Goal: Learn about a topic: Learn about a topic

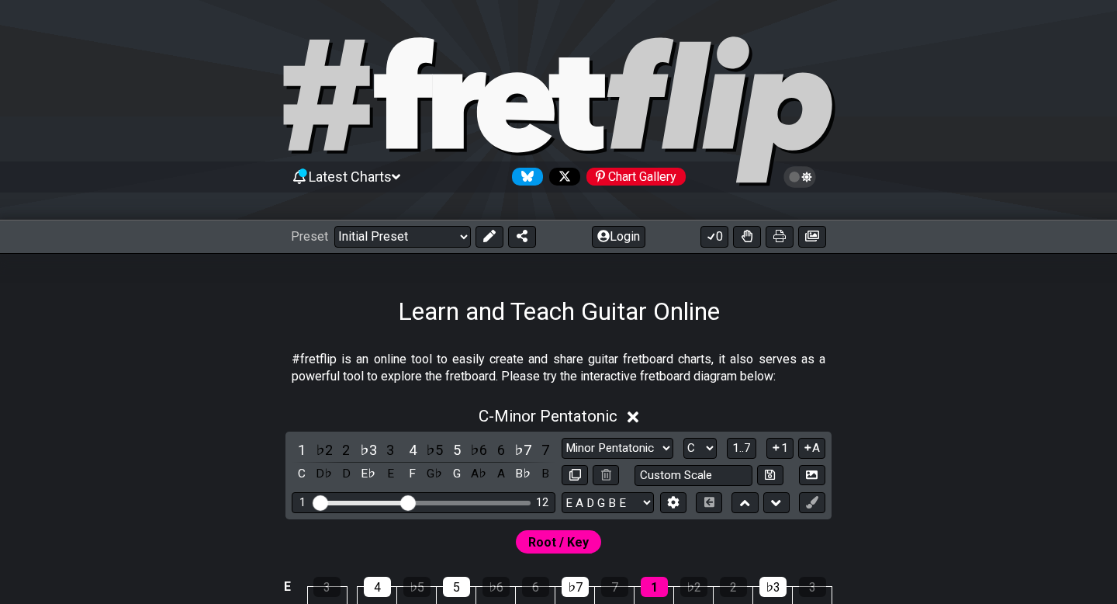
scroll to position [199, 0]
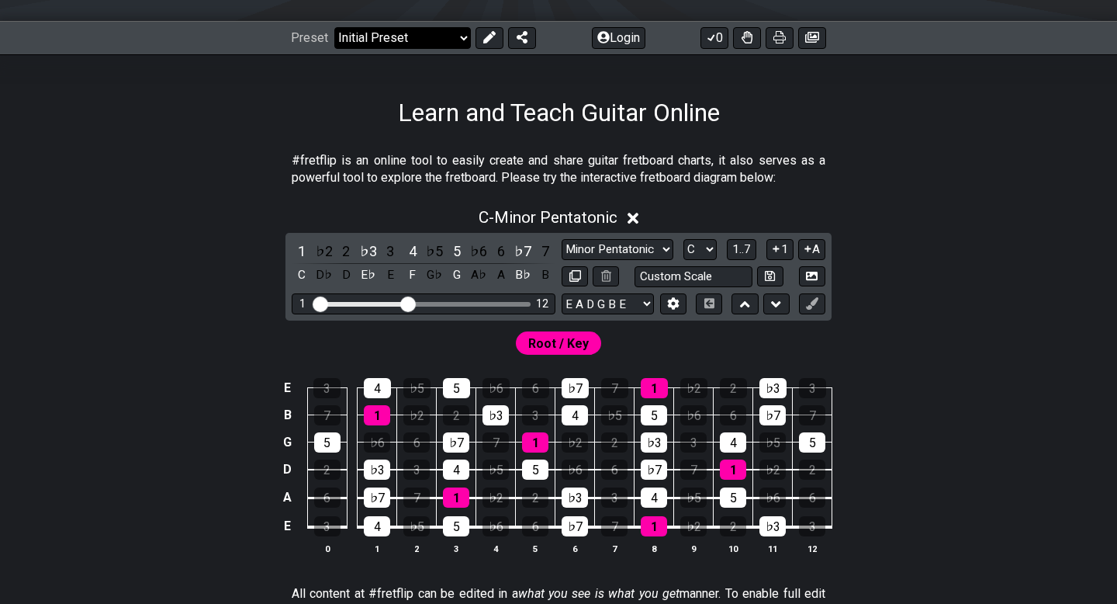
click at [360, 35] on select "Welcome to #fretflip! Initial Preset Custom Preset Minor Pentatonic Major Penta…" at bounding box center [402, 38] width 137 height 22
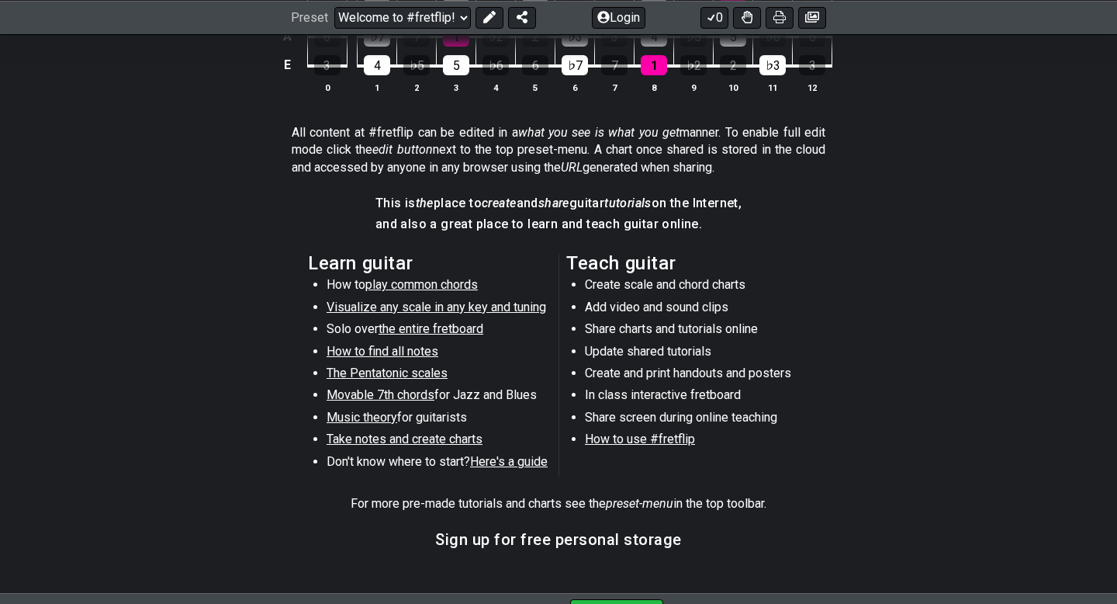
scroll to position [645, 0]
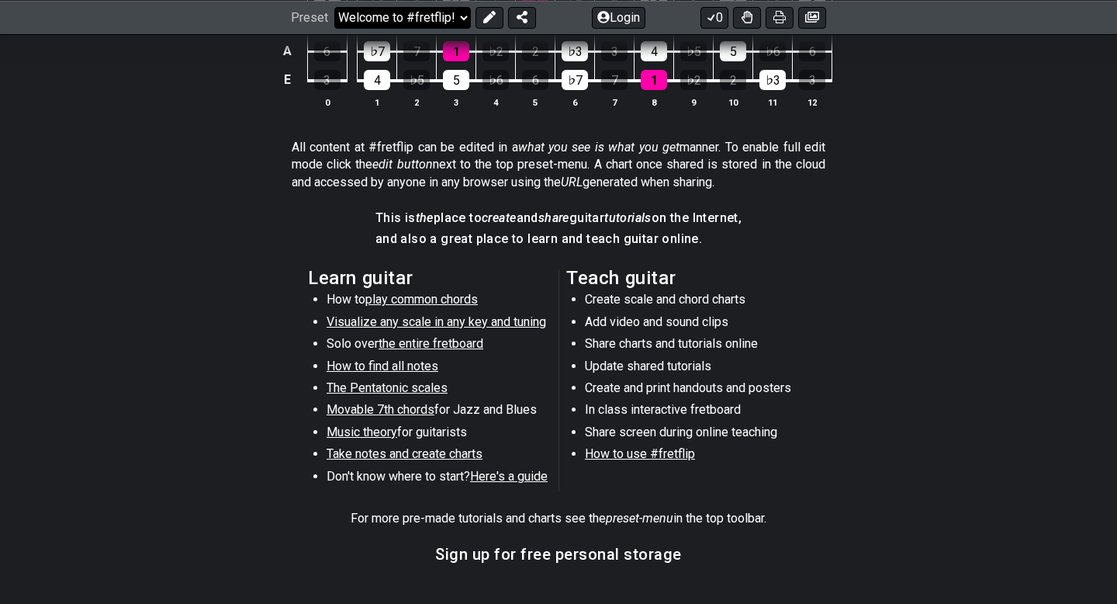
click at [362, 15] on select "Welcome to #fretflip! Initial Preset Custom Preset Minor Pentatonic Major Penta…" at bounding box center [402, 17] width 137 height 22
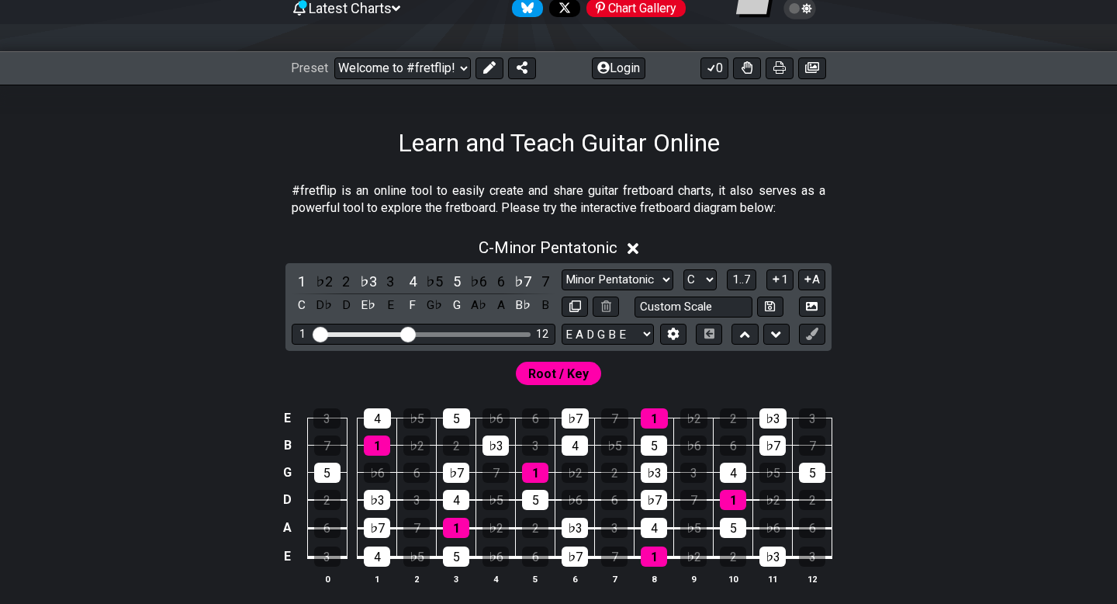
scroll to position [177, 0]
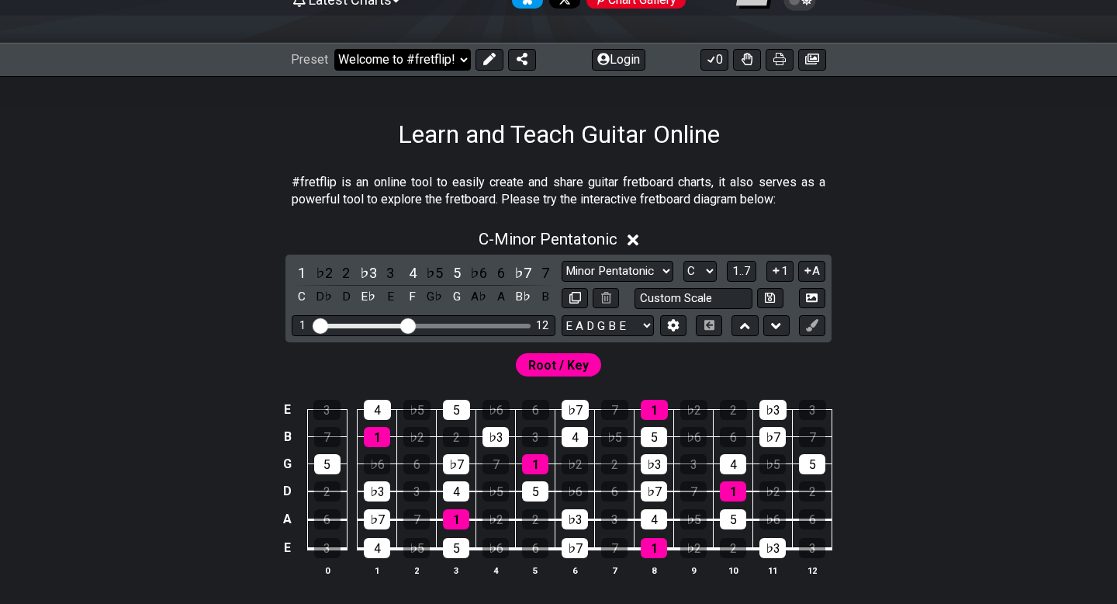
click at [394, 57] on select "Welcome to #fretflip! Initial Preset Custom Preset Minor Pentatonic Major Penta…" at bounding box center [402, 60] width 137 height 22
select select "/user-defined"
select select "A"
select select "Testing 1, 3 and 4"
select select "C"
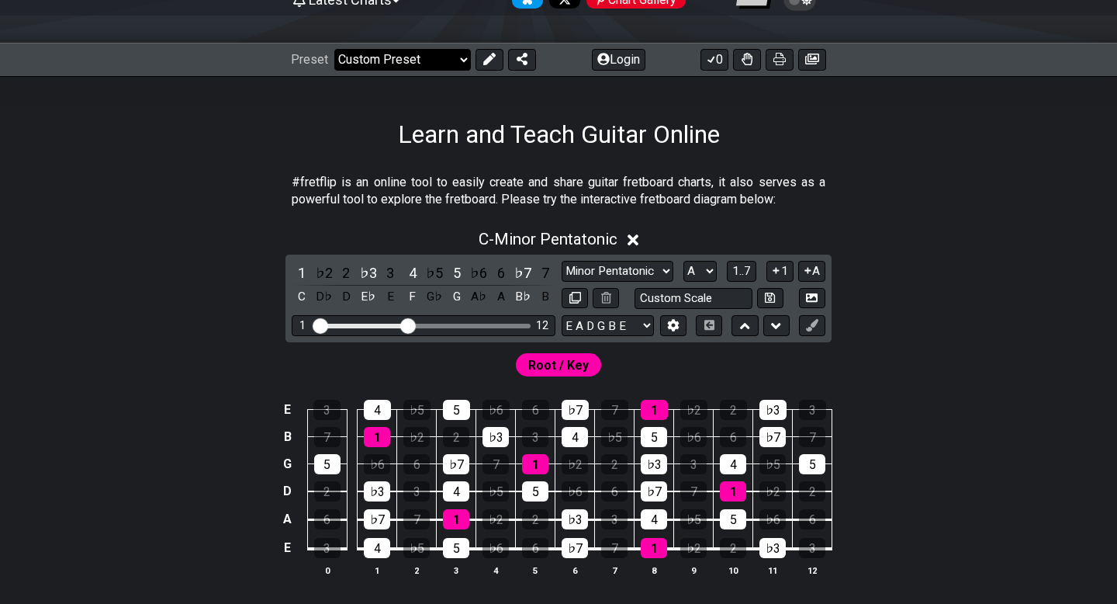
select select "C"
select select "A"
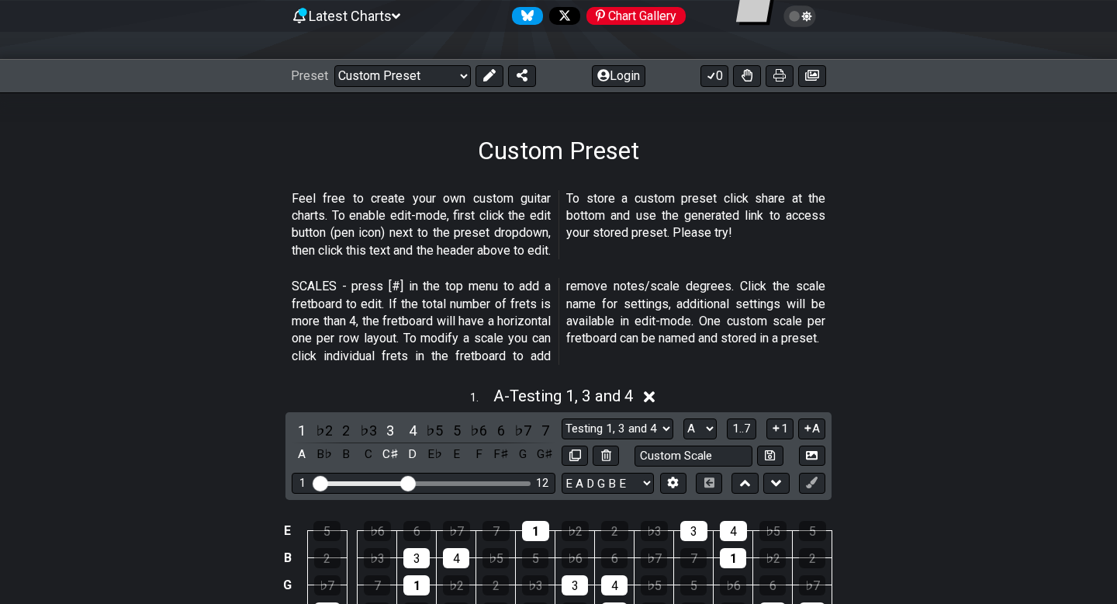
scroll to position [170, 0]
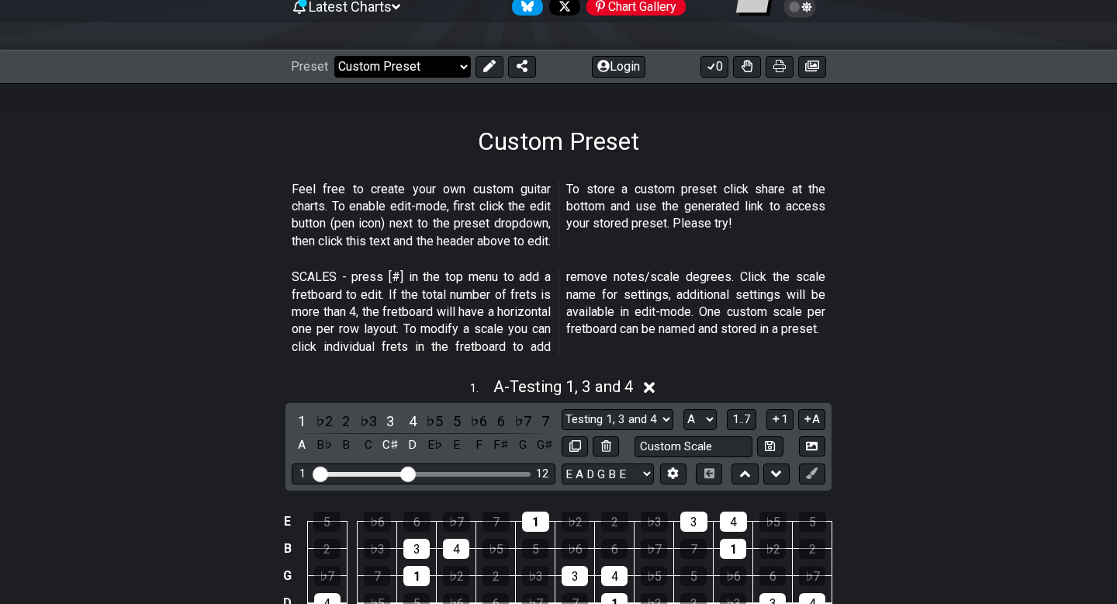
click at [415, 57] on select "Welcome to #fretflip! Initial Preset Custom Preset Minor Pentatonic Major Penta…" at bounding box center [402, 67] width 137 height 22
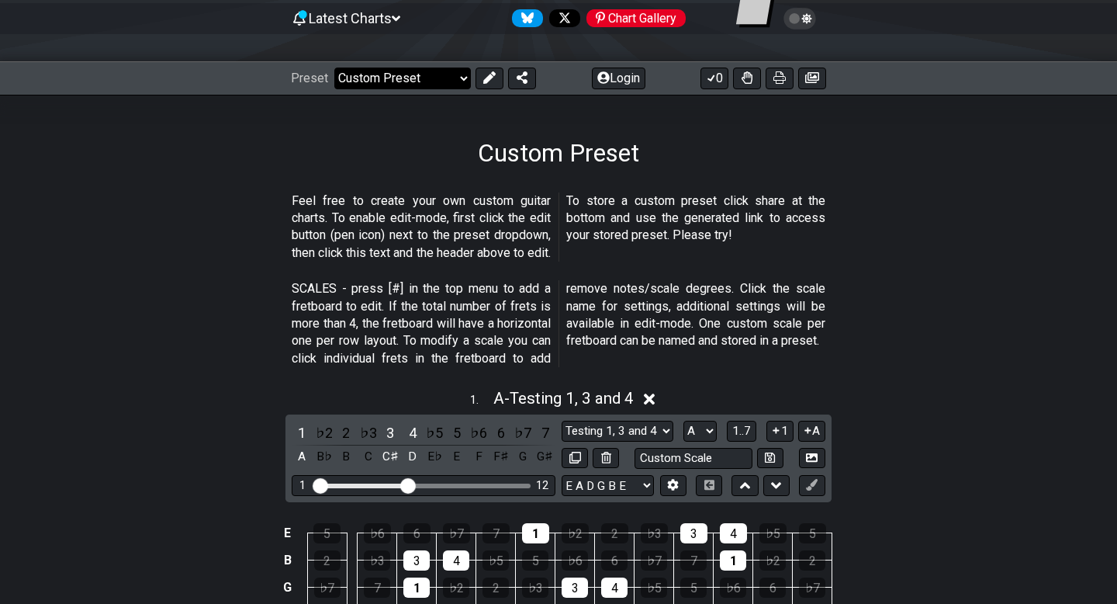
scroll to position [157, 0]
click at [450, 78] on select "Welcome to #fretflip! Initial Preset Custom Preset Minor Pentatonic Major Penta…" at bounding box center [402, 79] width 137 height 22
select select "/the-caged-system"
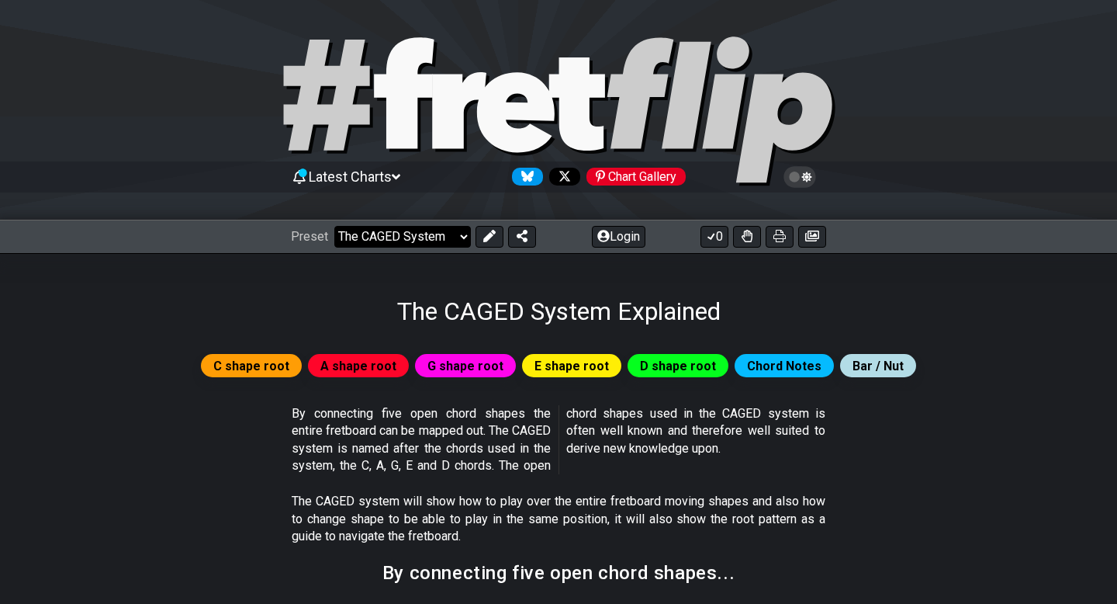
click at [354, 242] on select "Welcome to #fretflip! Initial Preset Custom Preset Minor Pentatonic Major Penta…" at bounding box center [402, 237] width 137 height 22
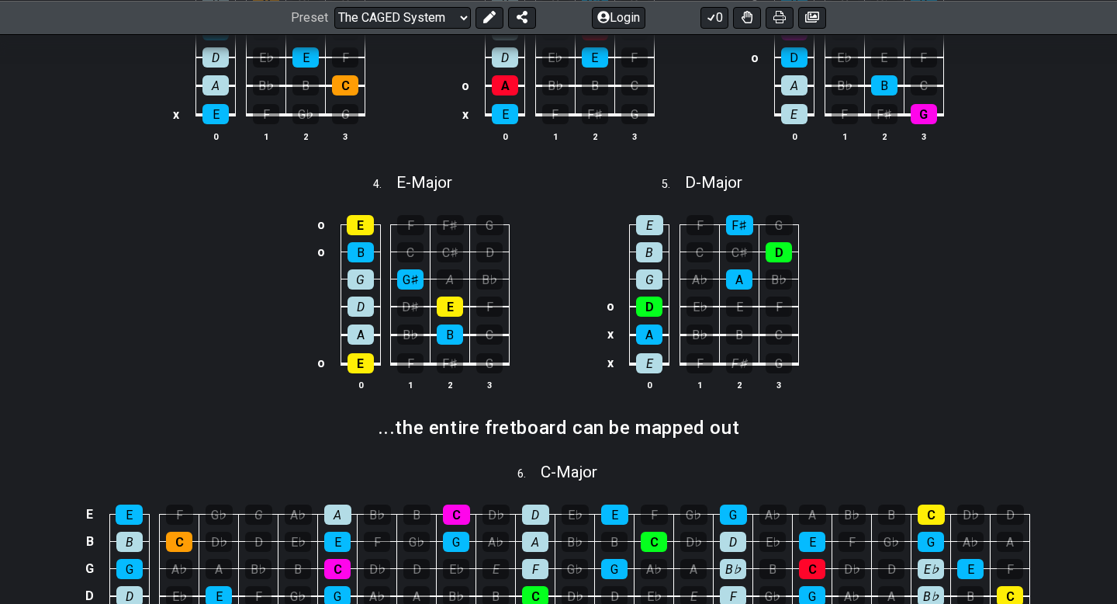
scroll to position [665, 0]
